Goal: Information Seeking & Learning: Understand process/instructions

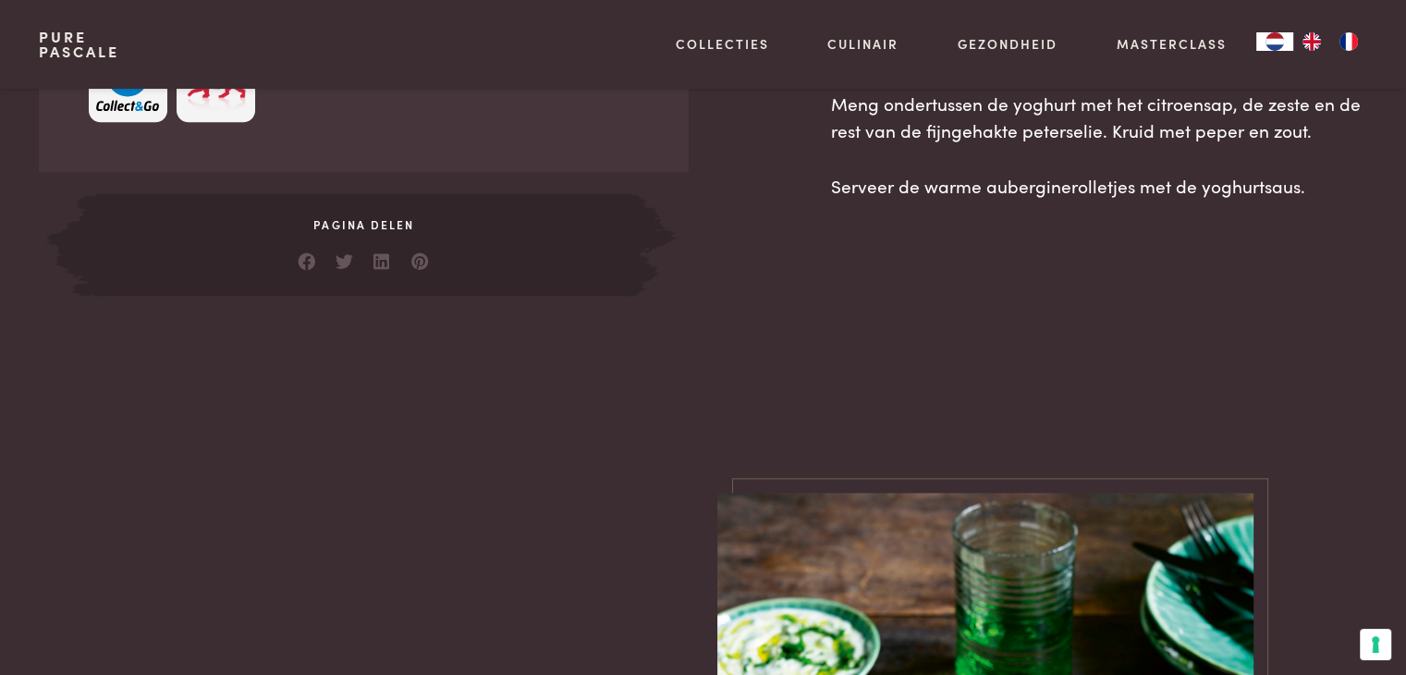
scroll to position [1583, 0]
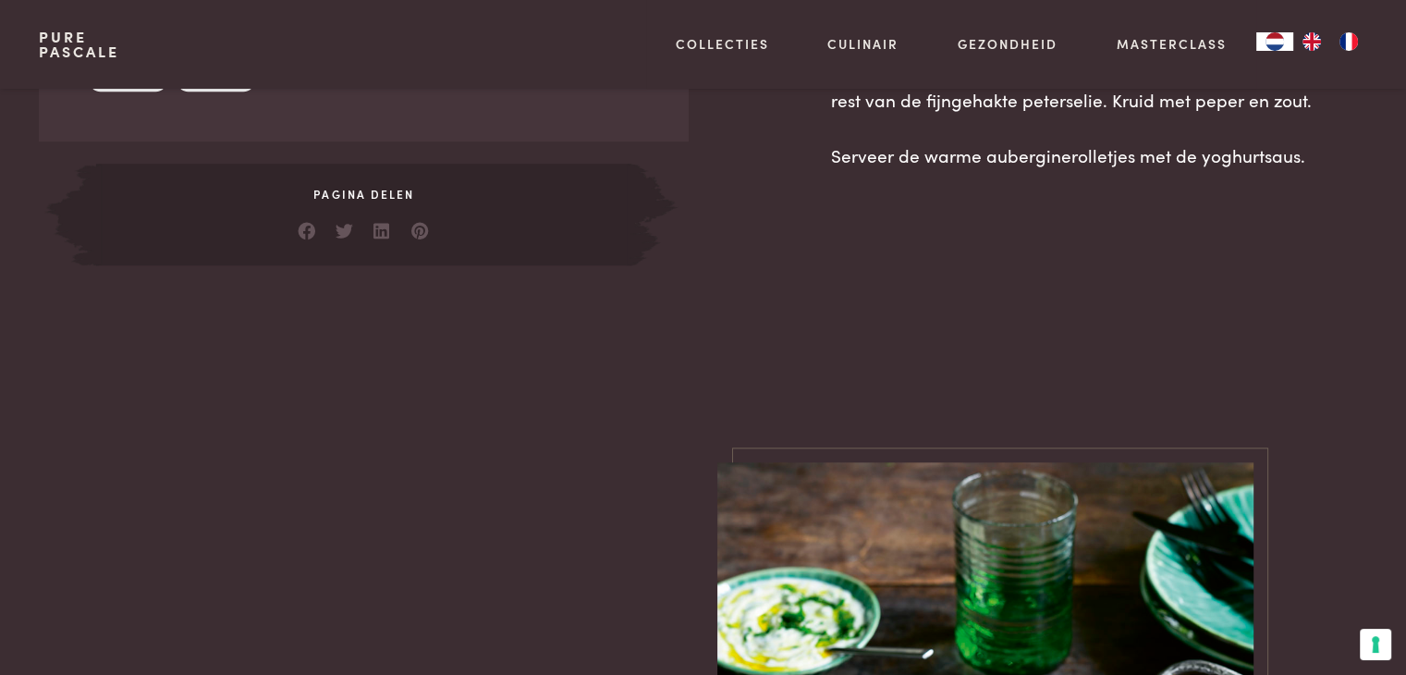
drag, startPoint x: 84, startPoint y: 135, endPoint x: 490, endPoint y: 186, distance: 409.0
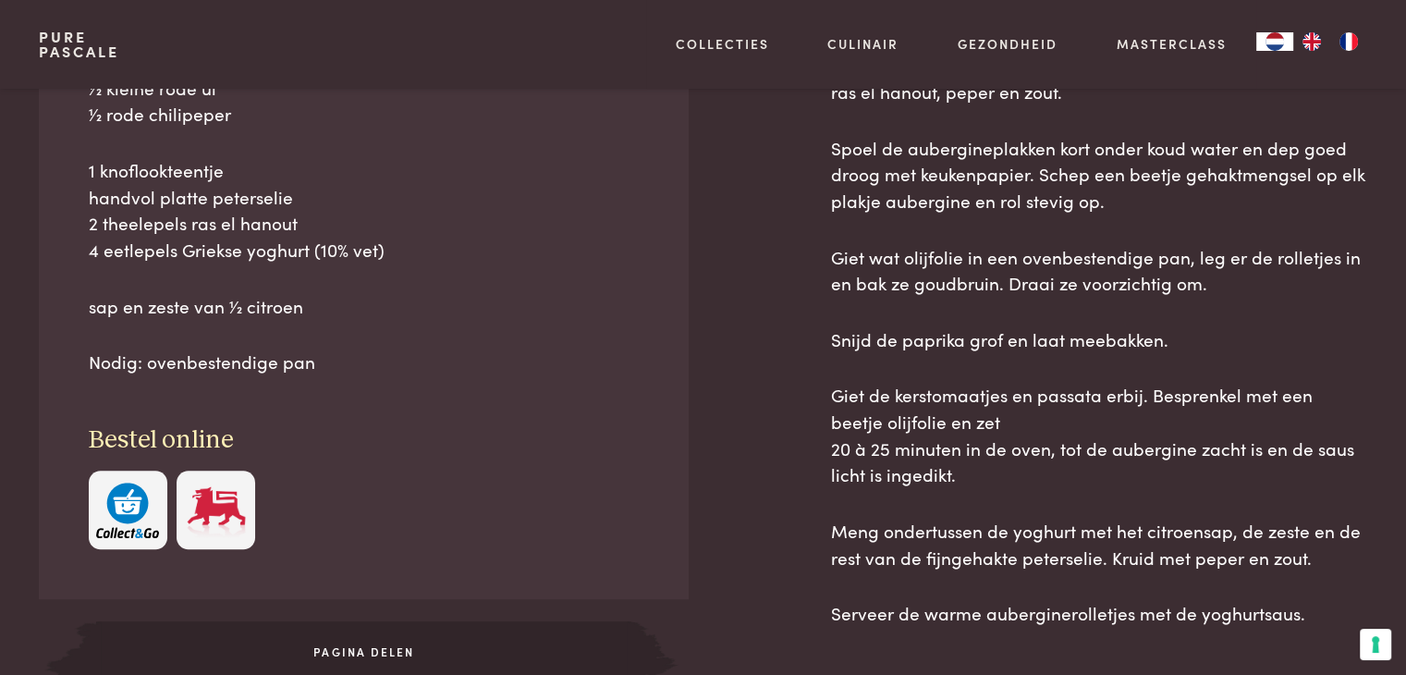
scroll to position [1120, 0]
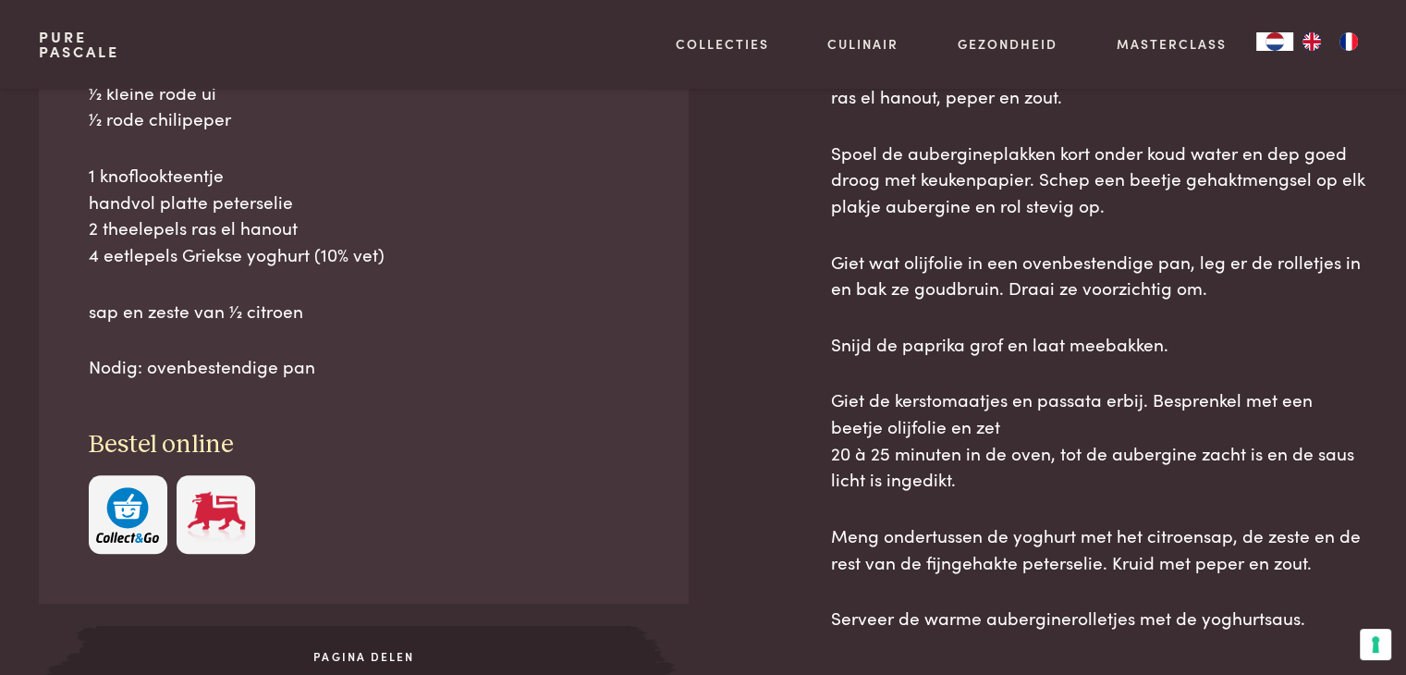
copy div "Ingrediënten 300 g lams- en rundergehakt, gemengd 1 lange aubergine (zie tip) 1…"
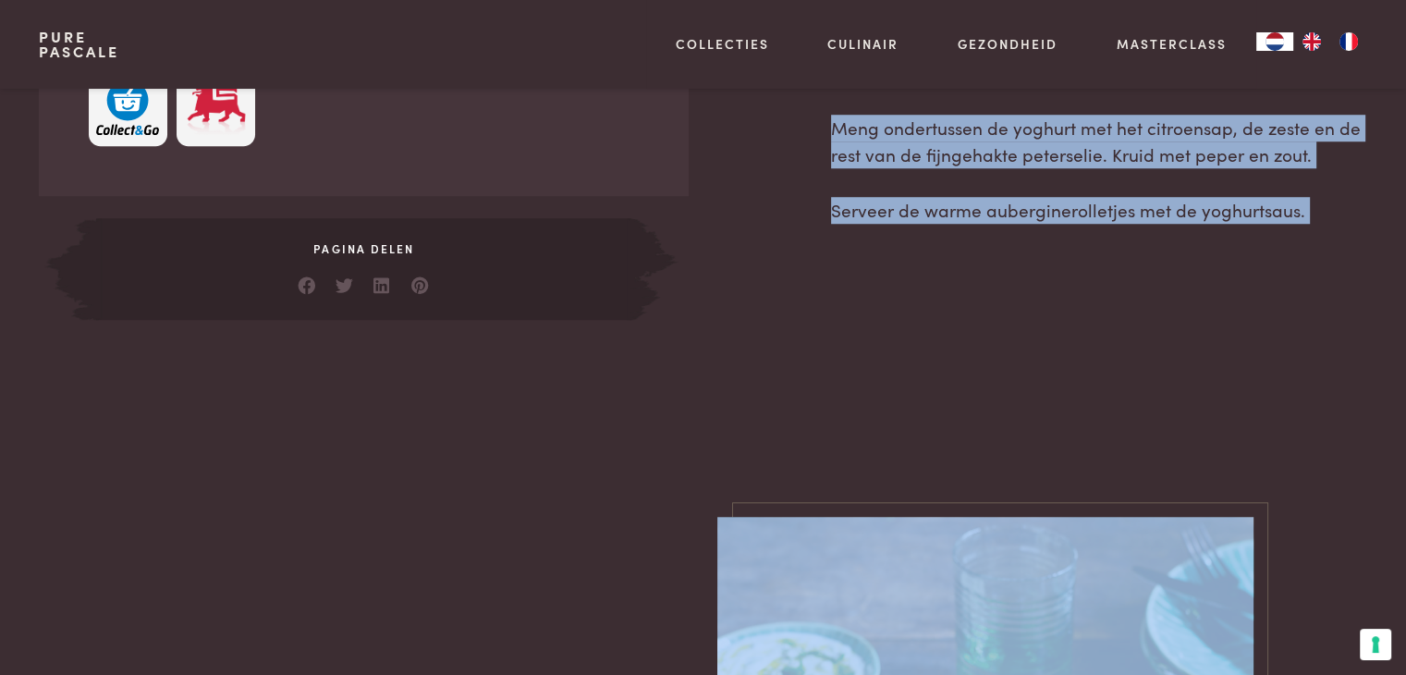
scroll to position [1564, 0]
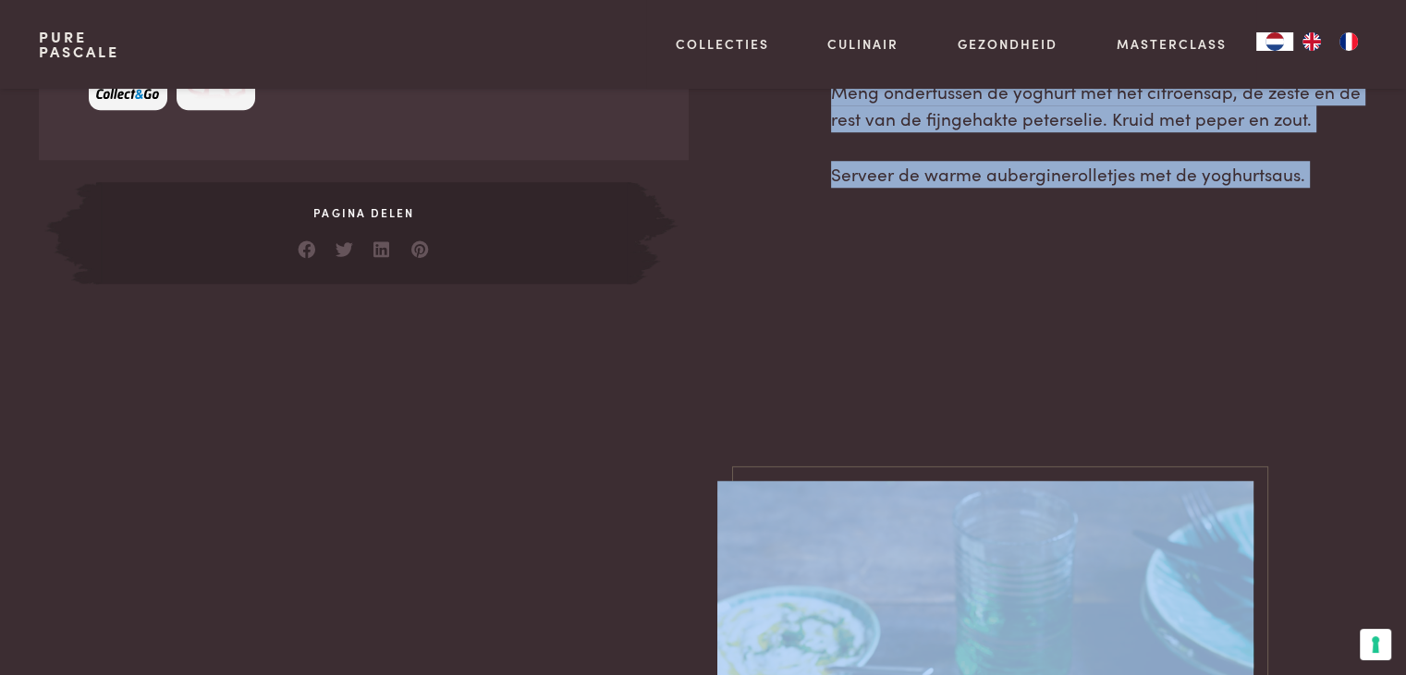
drag, startPoint x: 821, startPoint y: 217, endPoint x: 857, endPoint y: 239, distance: 42.3
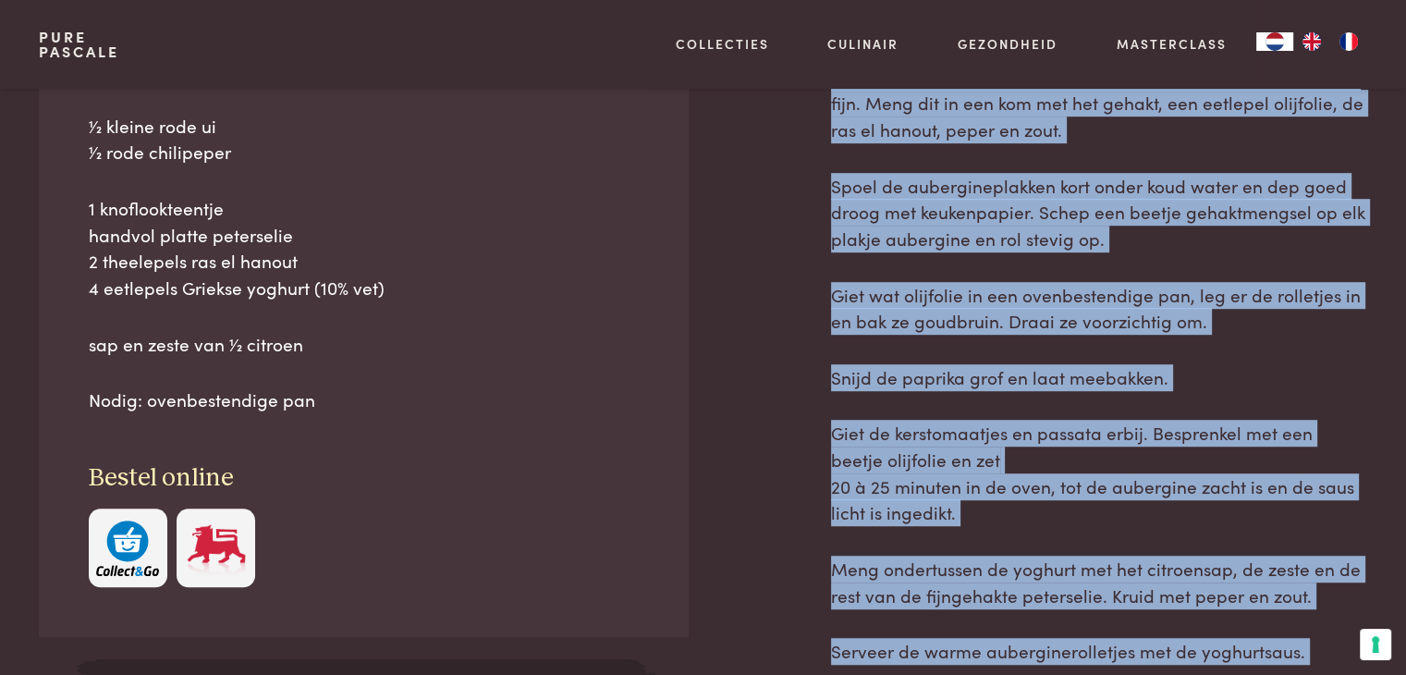
scroll to position [1009, 0]
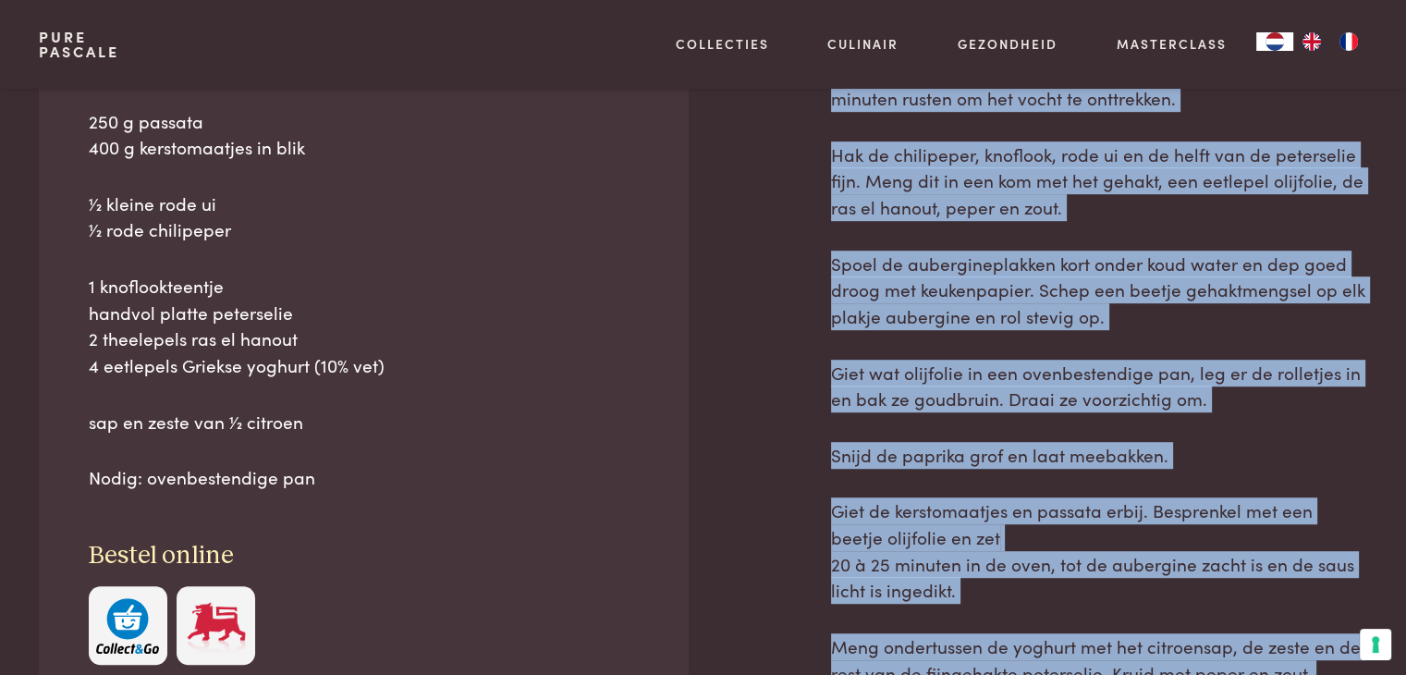
copy div "Loremip do sita cons ad 432 °E. Seddo ei temporinc utl etd magnaaliq en admi ve…"
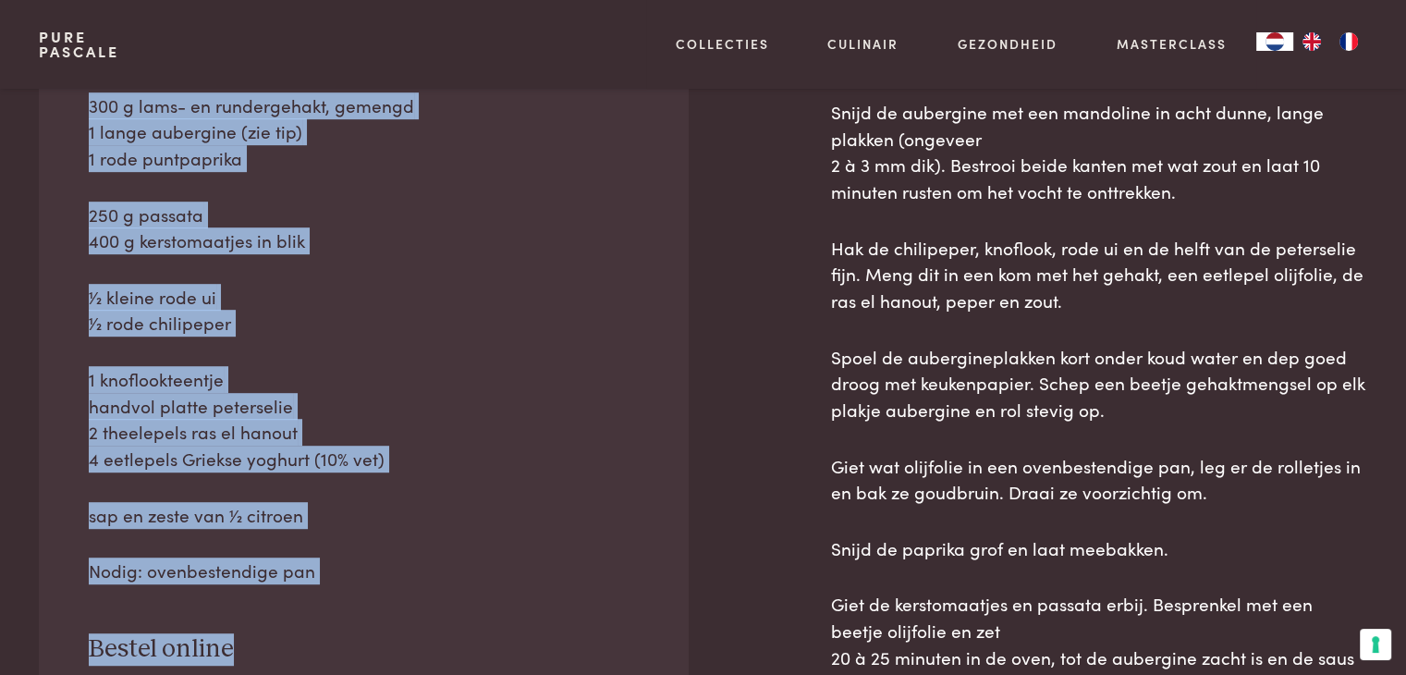
scroll to position [997, 0]
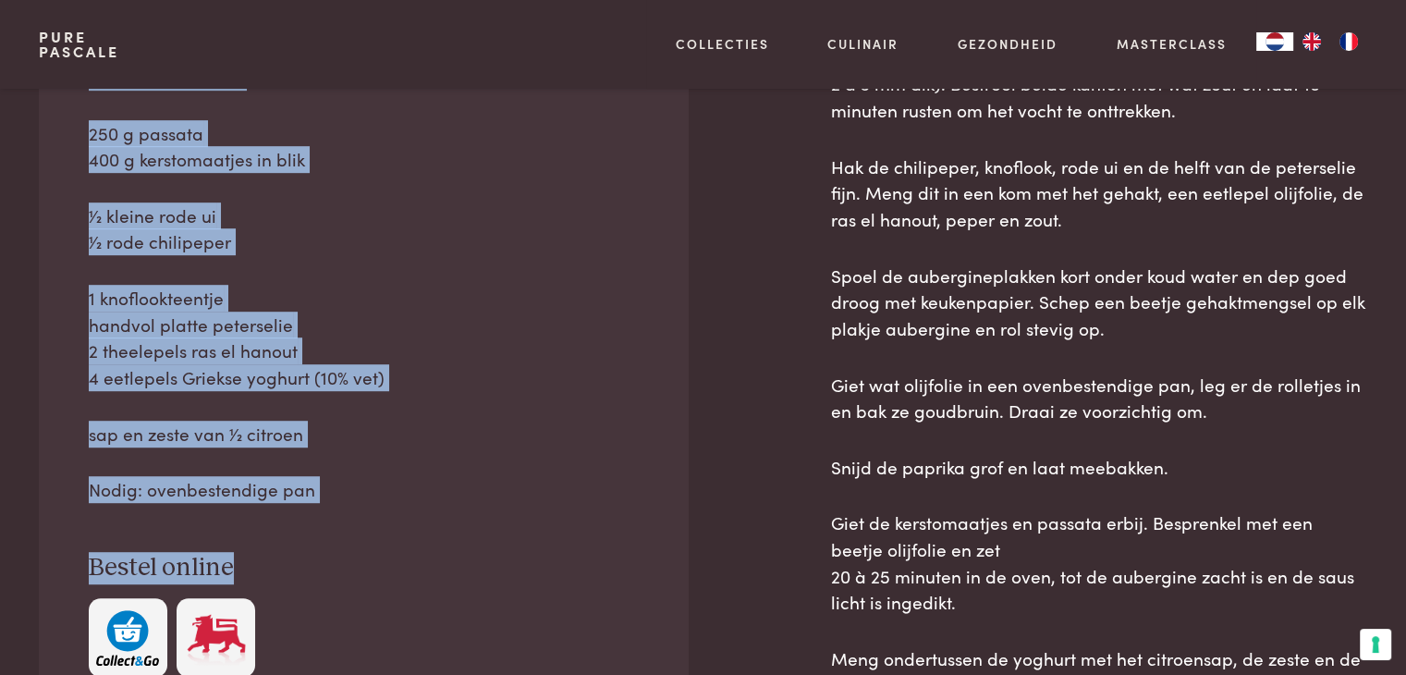
drag, startPoint x: 89, startPoint y: 379, endPoint x: 319, endPoint y: 428, distance: 235.3
click at [319, 428] on div "300 g lams- en rundergehakt, gemengd 1 lange aubergine (zie tip) 1 rode puntpap…" at bounding box center [364, 257] width 551 height 492
copy div "300 g lams- en rundergehakt, gemengd 1 lange aubergine (zie tip) 1 rode puntpap…"
